Goal: Obtain resource: Obtain resource

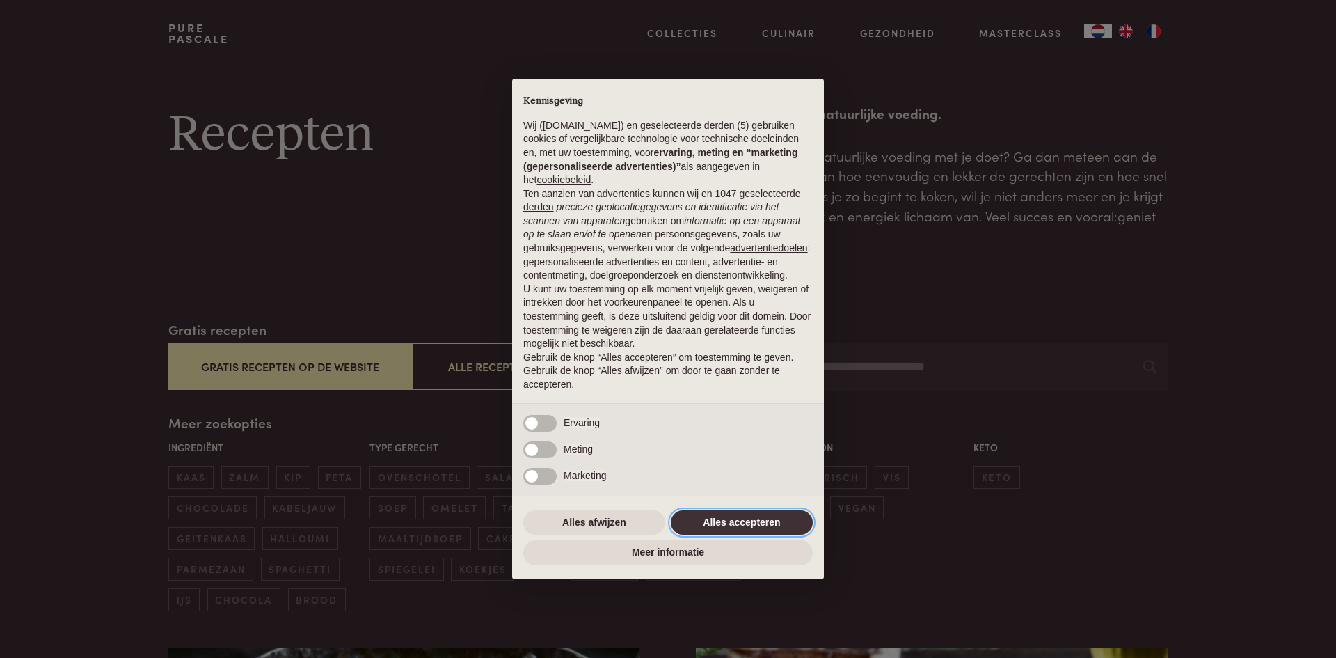
click at [731, 523] on button "Alles accepteren" at bounding box center [742, 522] width 142 height 25
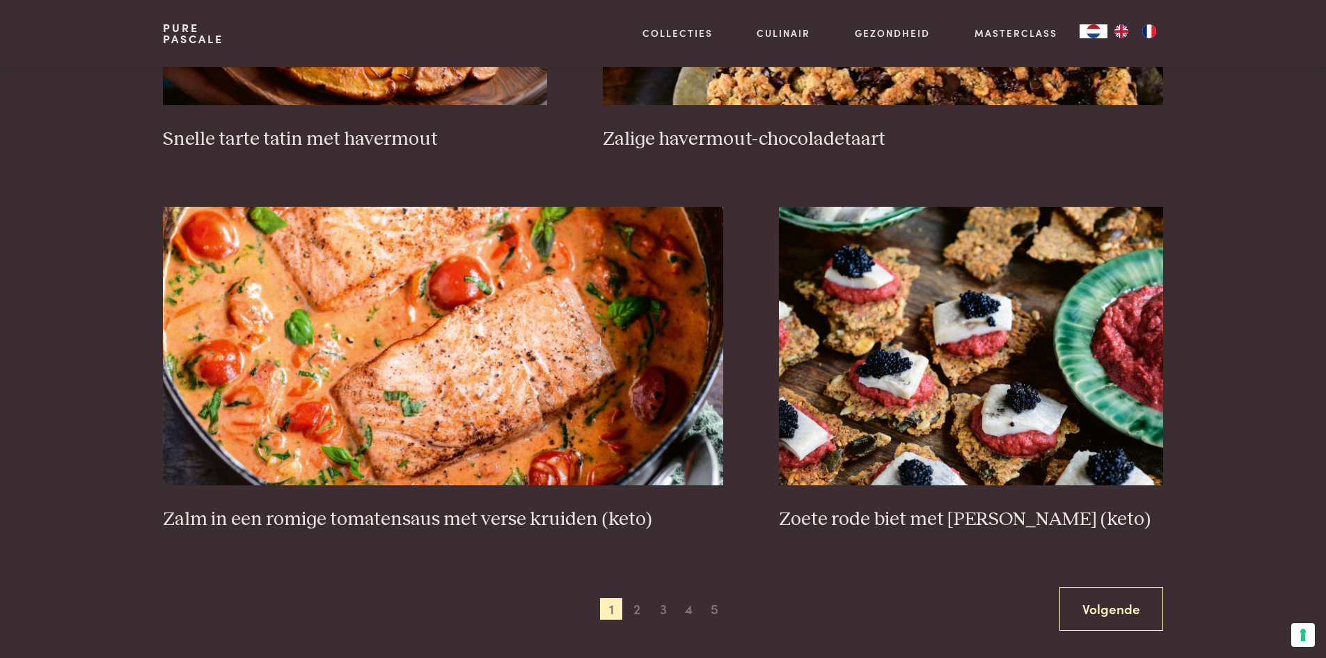
scroll to position [2339, 0]
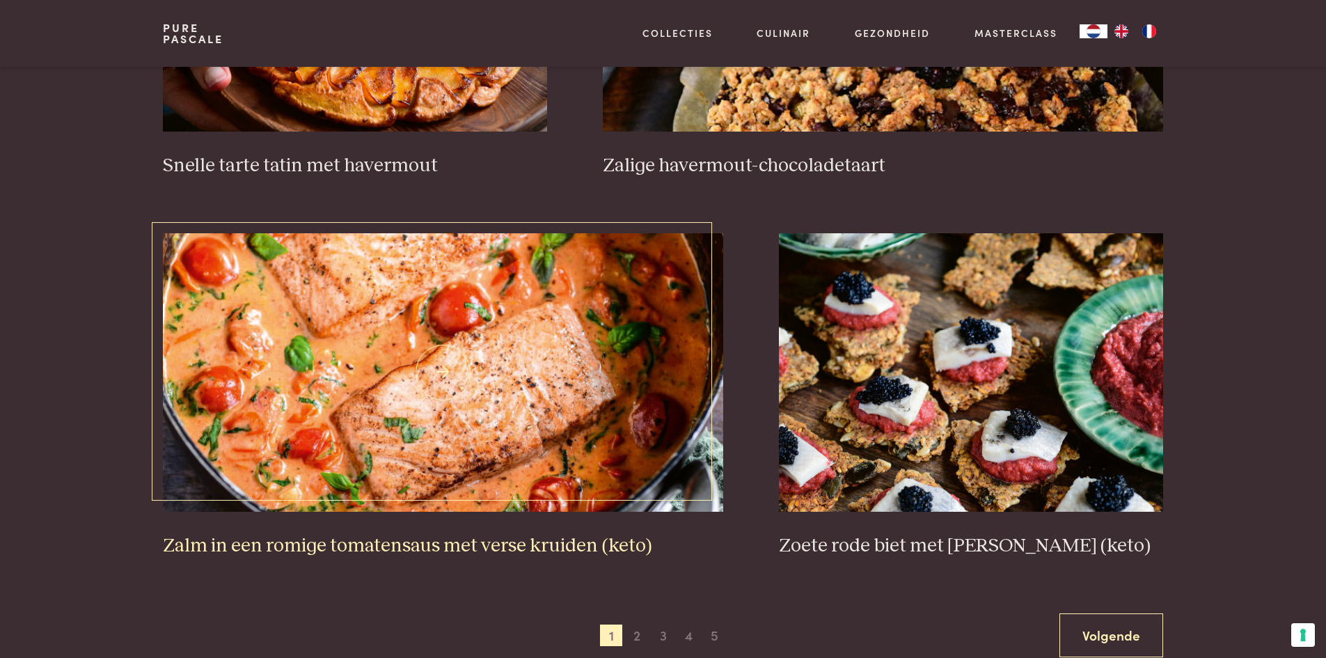
click at [526, 396] on img at bounding box center [443, 372] width 560 height 278
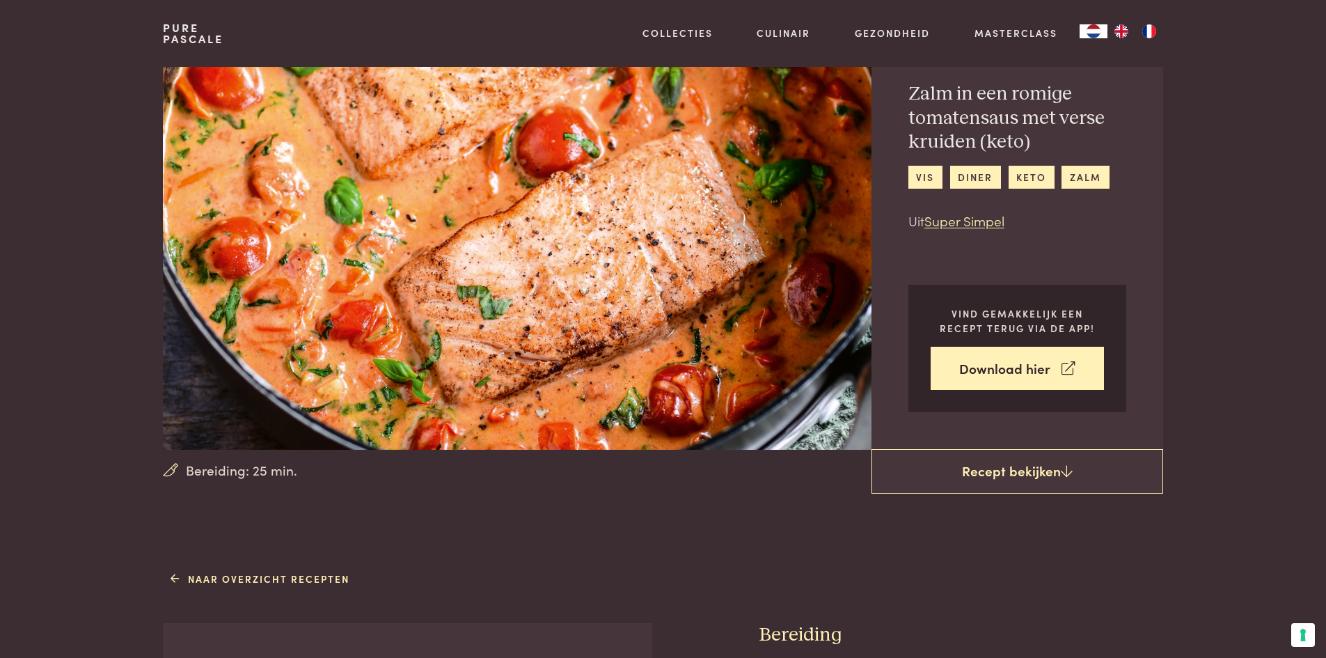
scroll to position [15, 0]
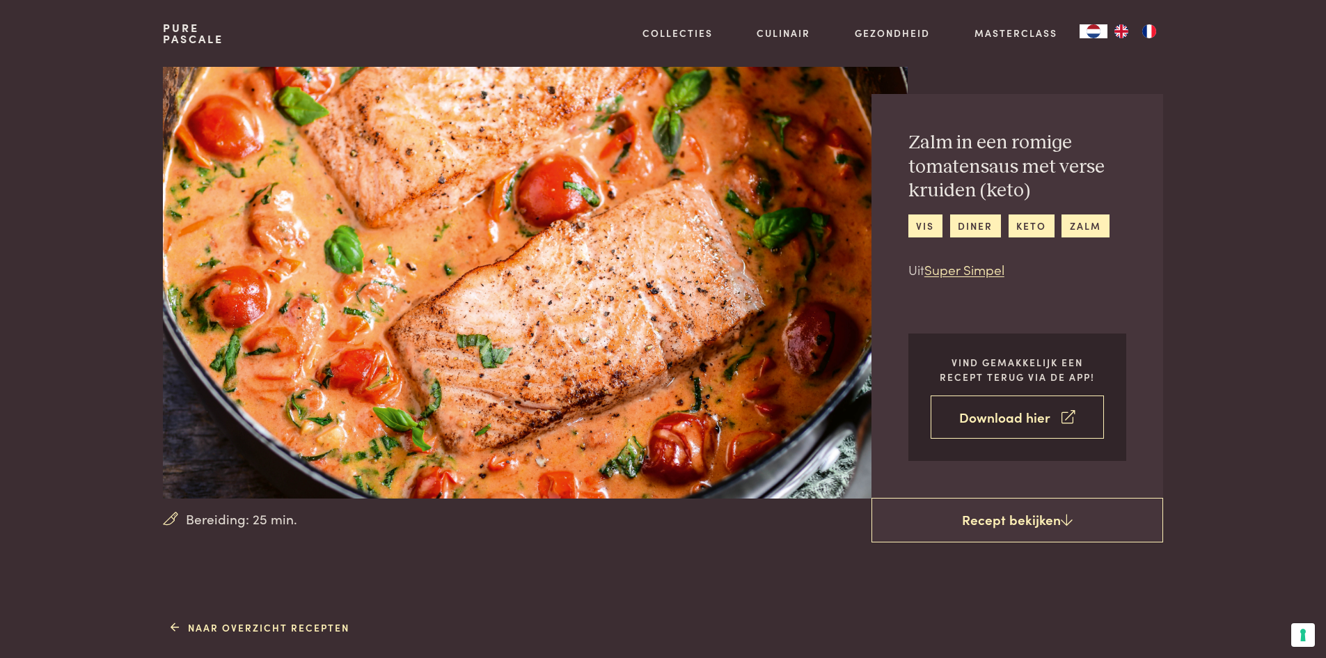
click at [1021, 409] on link "Download hier" at bounding box center [1017, 417] width 173 height 44
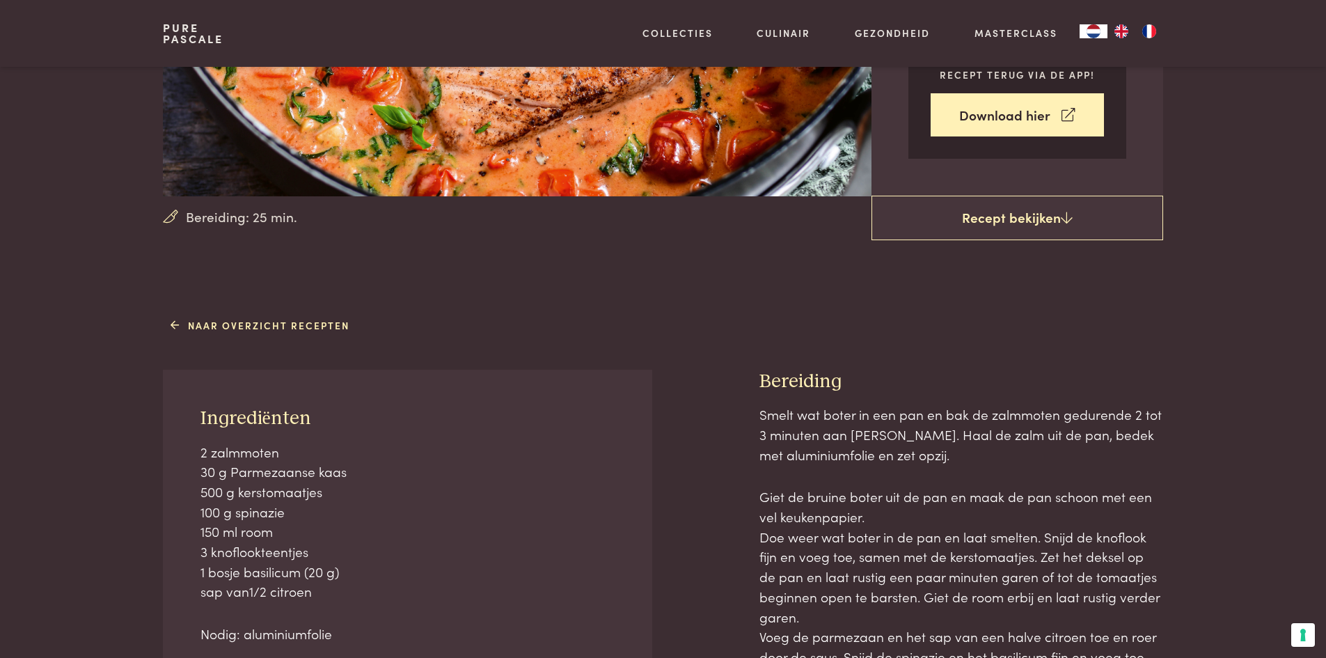
scroll to position [342, 0]
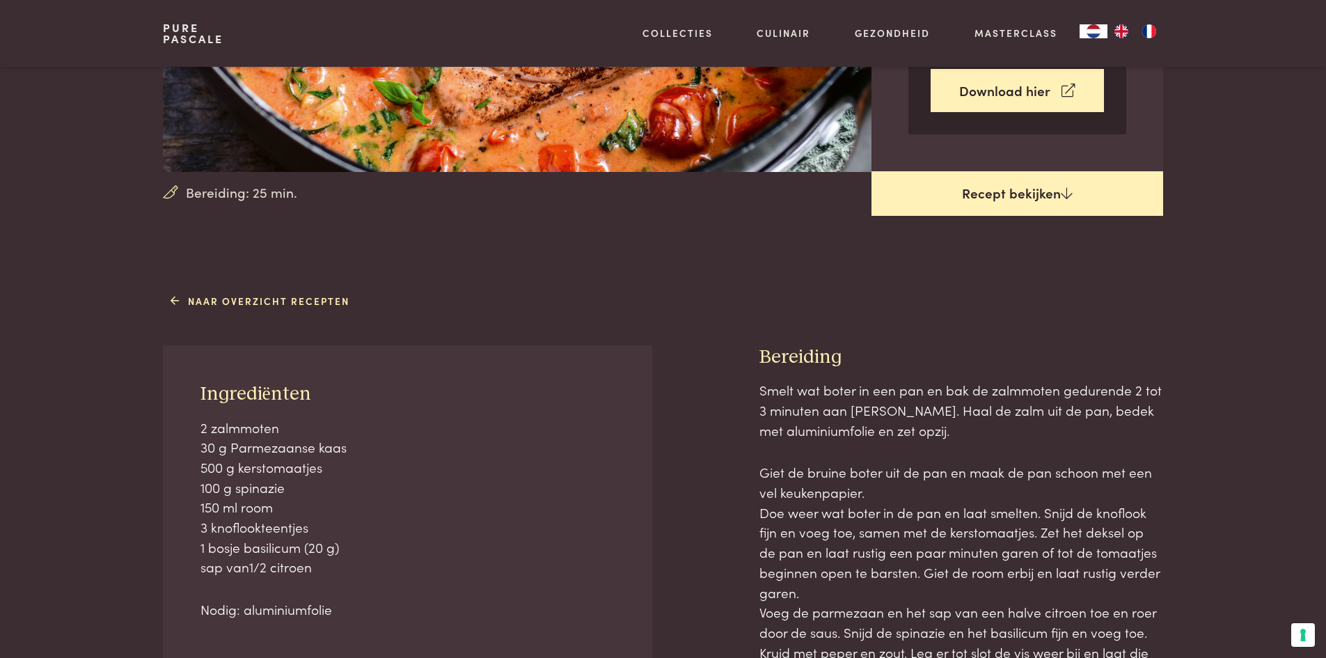
click at [1056, 189] on link "Recept bekijken" at bounding box center [1017, 193] width 292 height 45
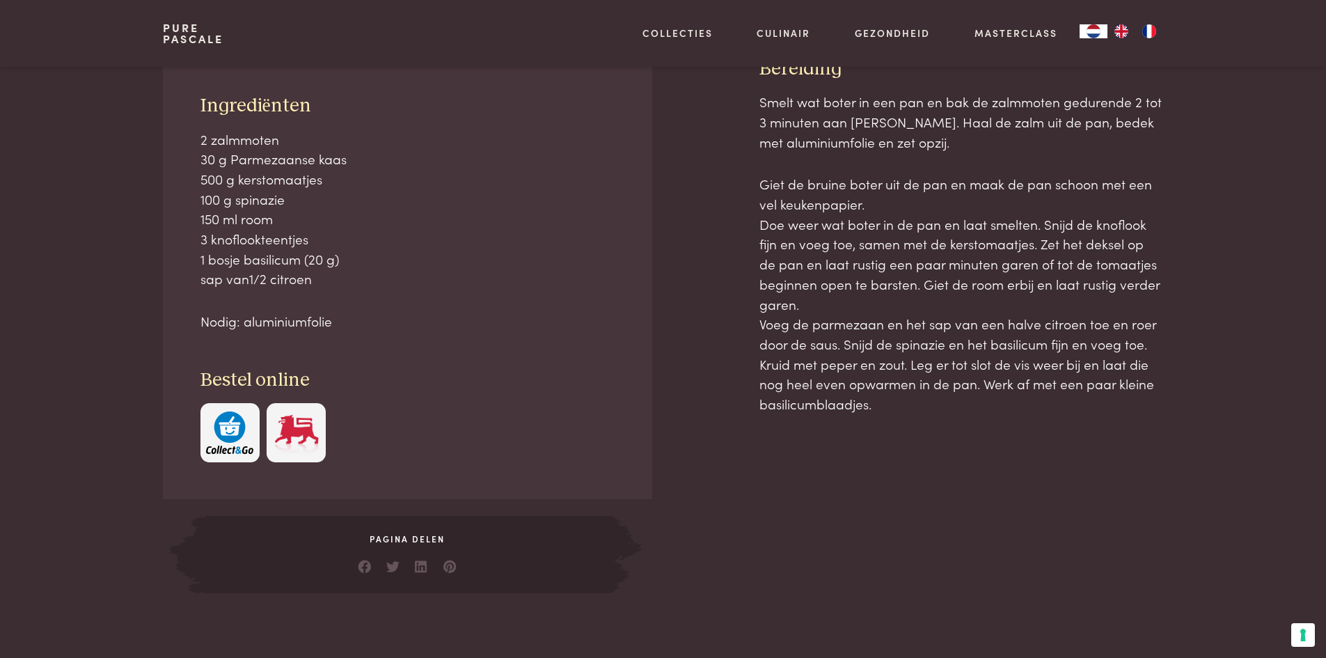
scroll to position [631, 0]
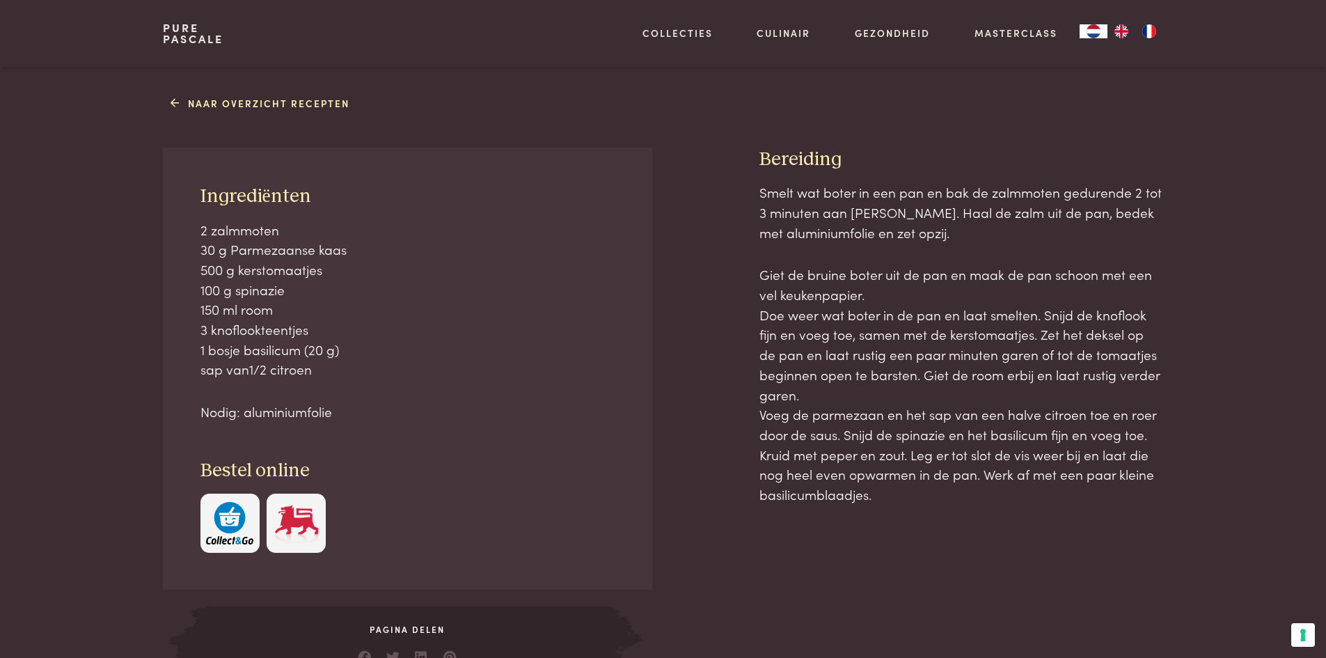
click at [169, 138] on div "Naar overzicht recepten Ingrediënten 2 zalmmoten 30 g Parmezaanse kaas 500 g ke…" at bounding box center [663, 387] width 1044 height 592
drag, startPoint x: 170, startPoint y: 143, endPoint x: 1187, endPoint y: 524, distance: 1086.1
click at [1187, 524] on div "Naar overzicht recepten Ingrediënten 2 zalmmoten 30 g Parmezaanse kaas 500 g ke…" at bounding box center [663, 387] width 1326 height 592
